Goal: Navigation & Orientation: Go to known website

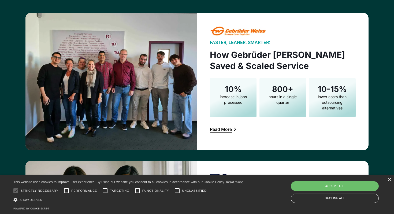
scroll to position [858, 0]
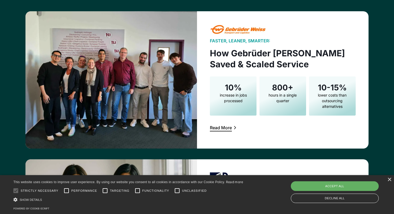
click at [329, 188] on div "Accept all" at bounding box center [335, 186] width 88 height 10
checkbox input "true"
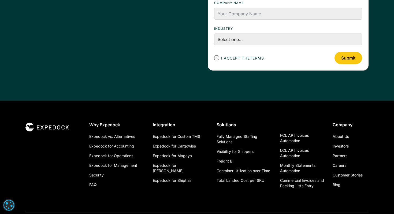
scroll to position [1940, 0]
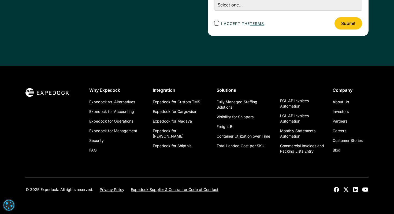
click at [334, 190] on icon at bounding box center [335, 189] width 5 height 5
click at [344, 191] on icon at bounding box center [345, 189] width 5 height 4
click at [366, 188] on icon at bounding box center [365, 189] width 6 height 4
click at [359, 187] on div at bounding box center [350, 189] width 35 height 6
click at [355, 187] on icon at bounding box center [355, 189] width 5 height 5
